Goal: Task Accomplishment & Management: Use online tool/utility

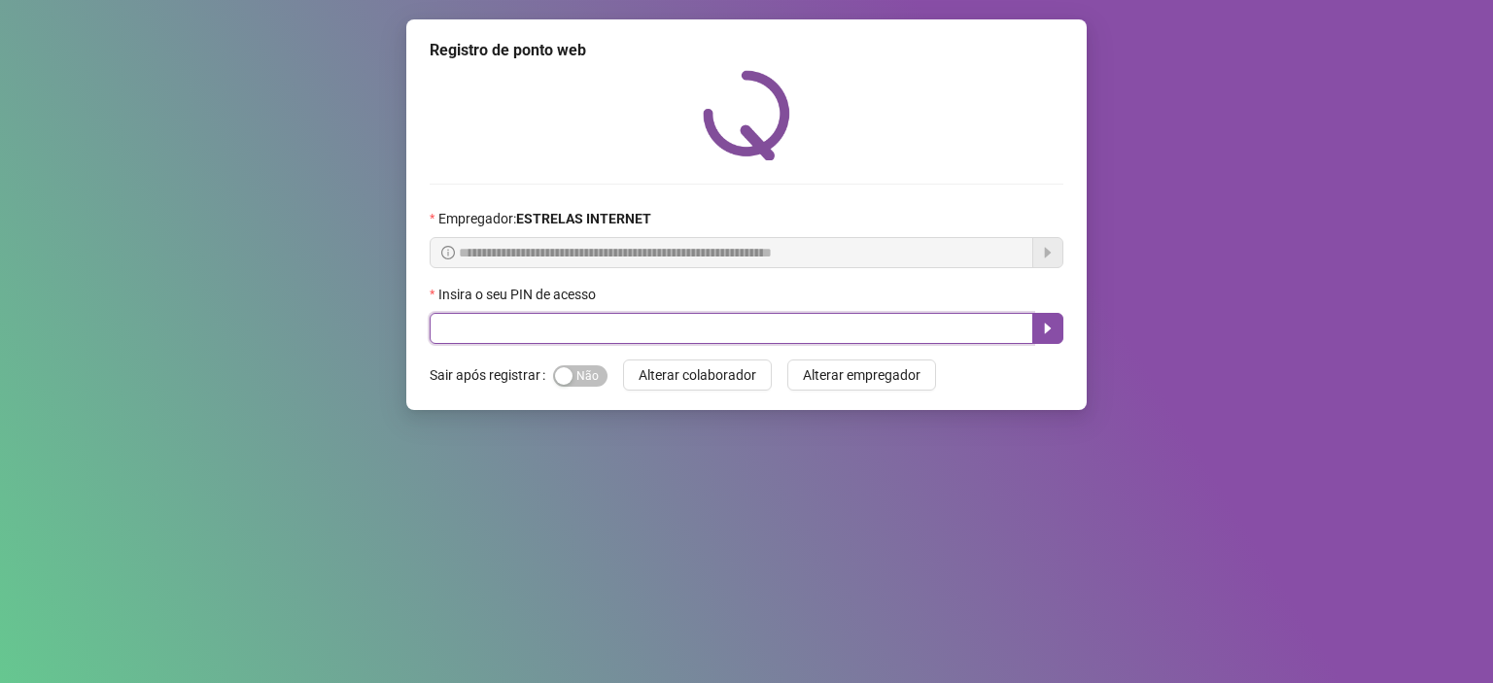
click at [748, 333] on input "text" at bounding box center [732, 328] width 604 height 31
type input "*****"
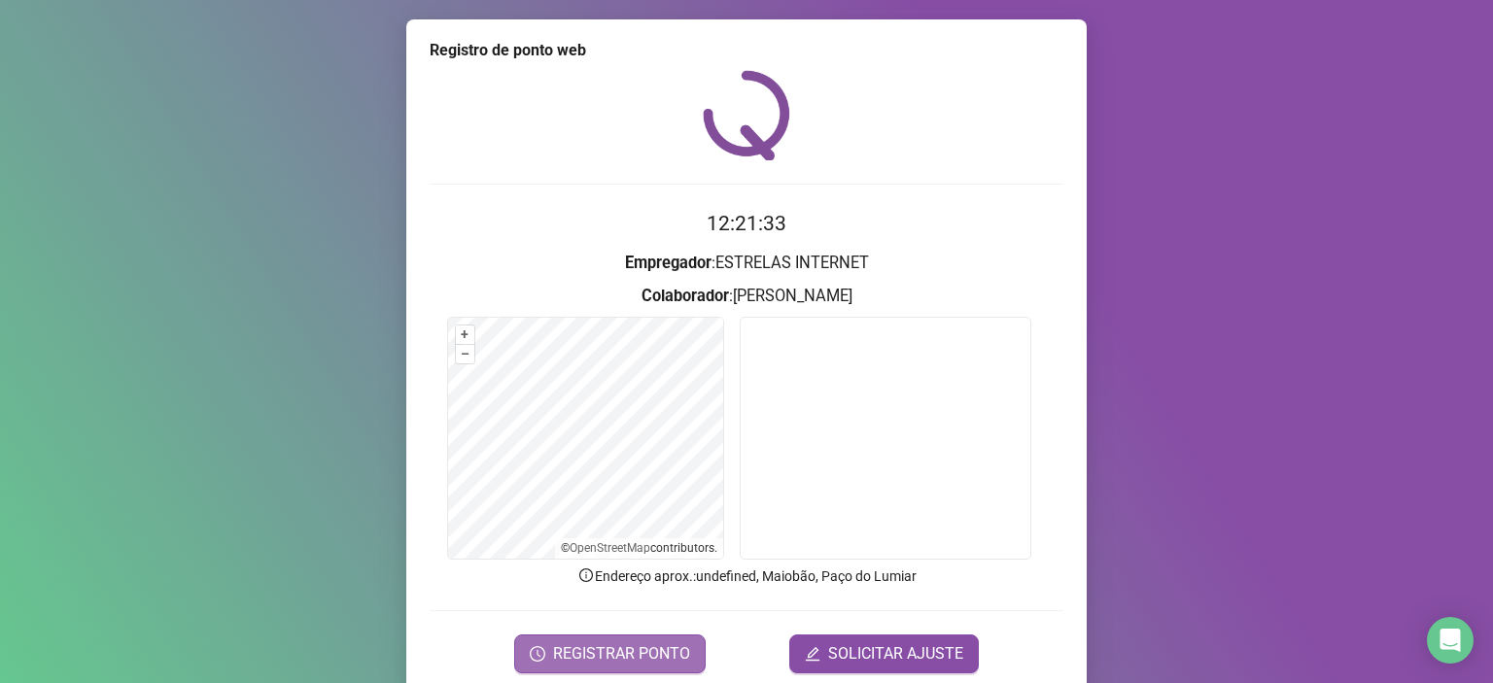
click at [595, 654] on span "REGISTRAR PONTO" at bounding box center [621, 653] width 137 height 23
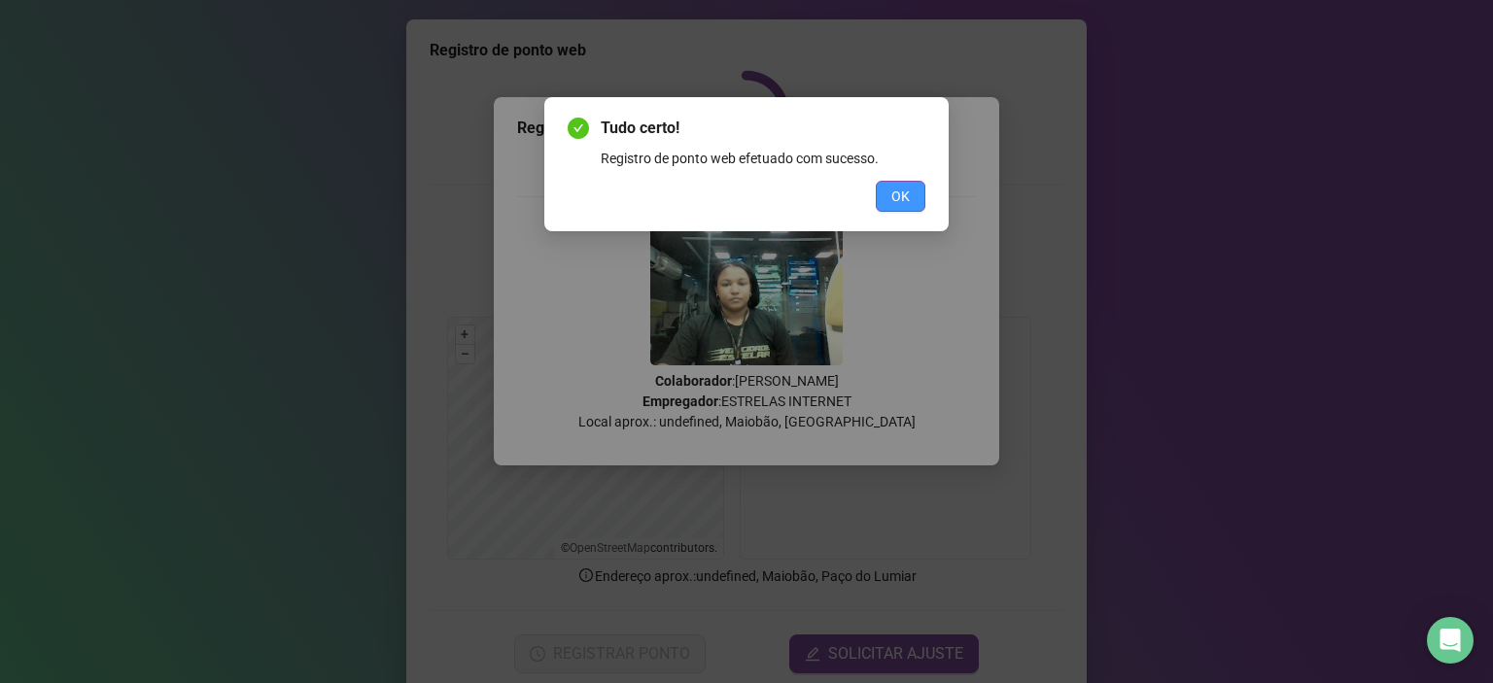
click at [895, 197] on span "OK" at bounding box center [900, 196] width 18 height 21
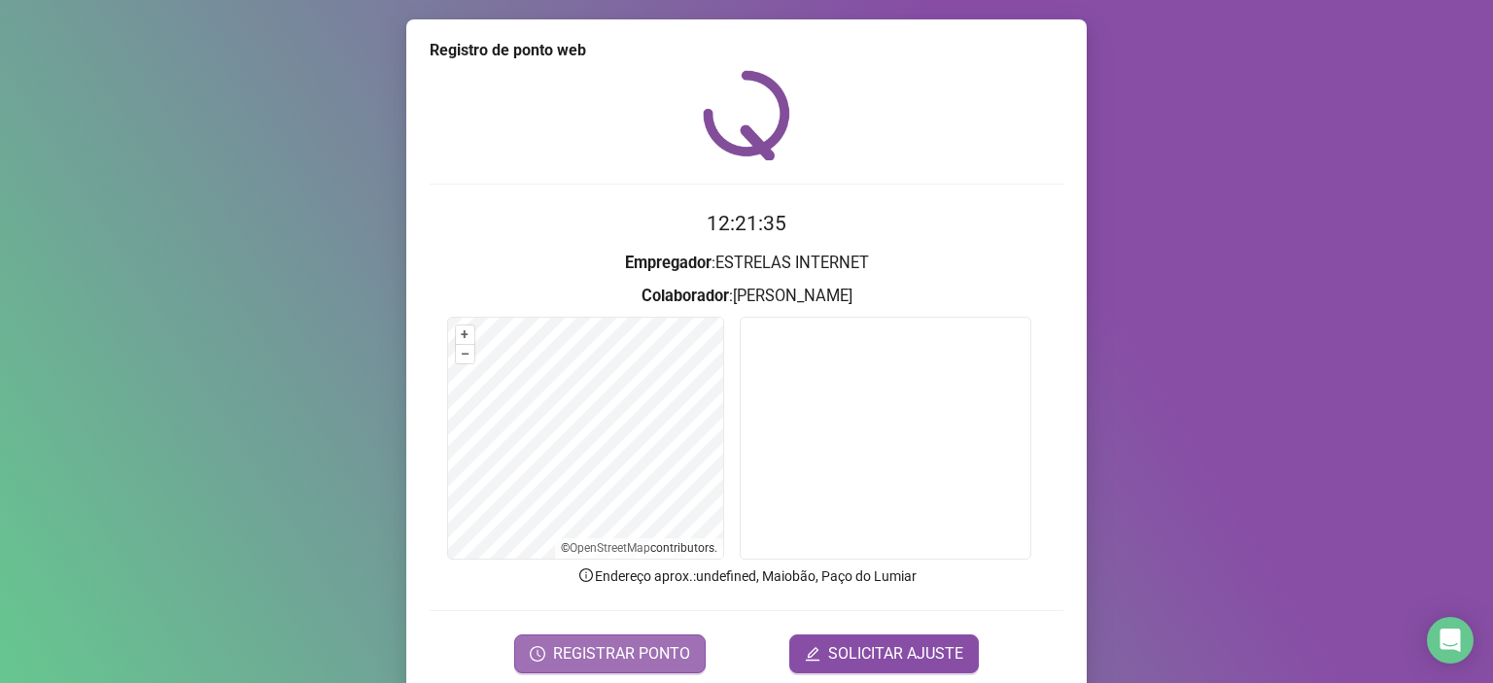
click at [671, 642] on span "REGISTRAR PONTO" at bounding box center [621, 653] width 137 height 23
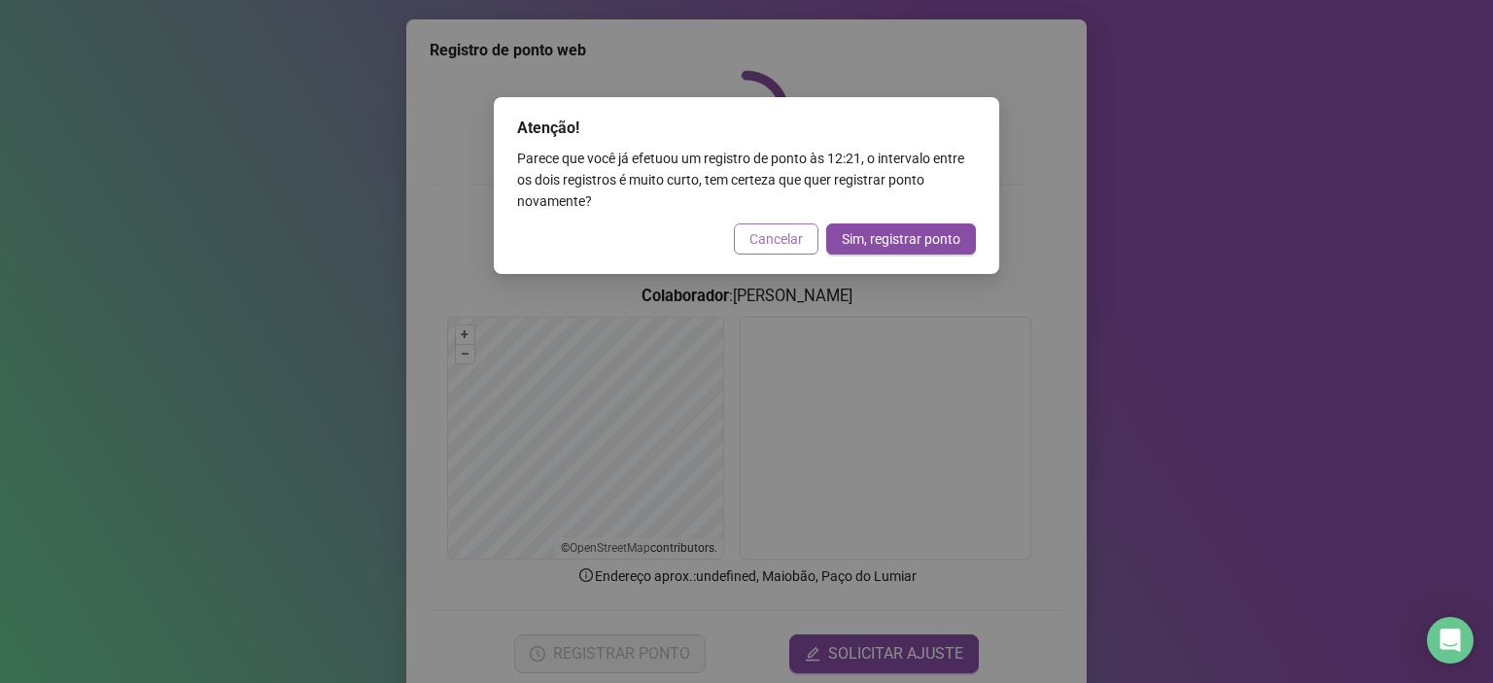
click at [789, 245] on span "Cancelar" at bounding box center [775, 238] width 53 height 21
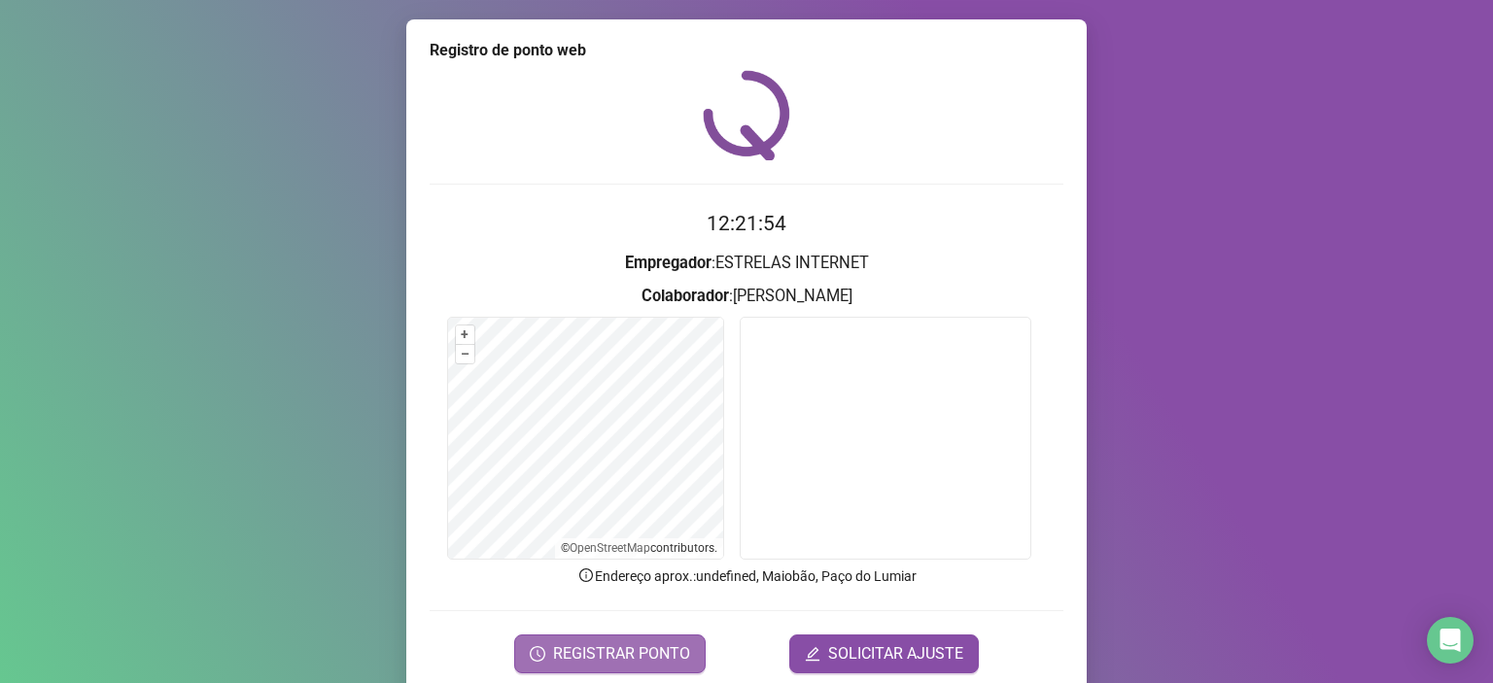
click at [665, 658] on span "REGISTRAR PONTO" at bounding box center [621, 653] width 137 height 23
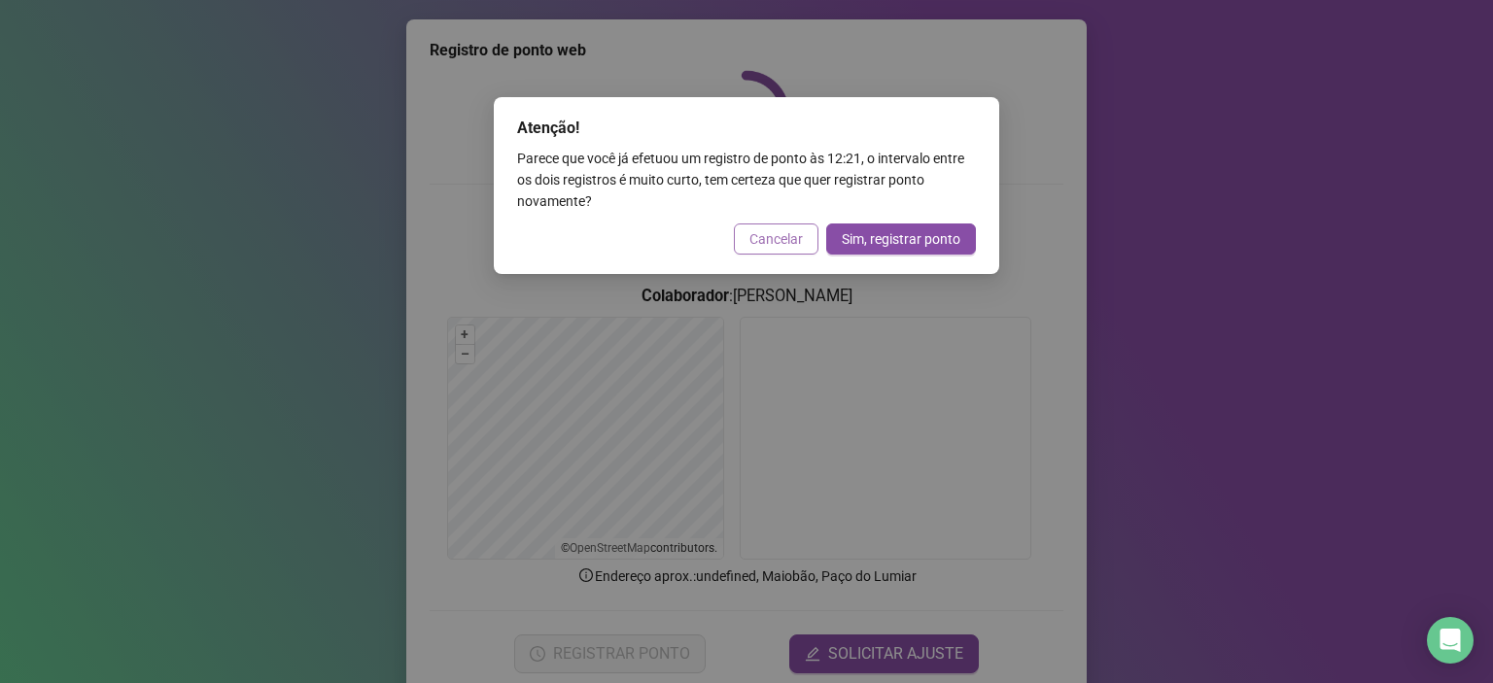
click at [798, 233] on span "Cancelar" at bounding box center [775, 238] width 53 height 21
